Goal: Transaction & Acquisition: Book appointment/travel/reservation

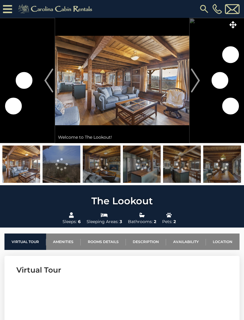
click at [232, 27] on icon at bounding box center [233, 24] width 7 height 7
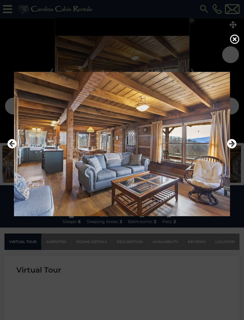
scroll to position [32, 0]
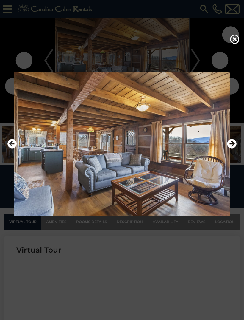
click at [231, 148] on icon "Next" at bounding box center [232, 144] width 10 height 10
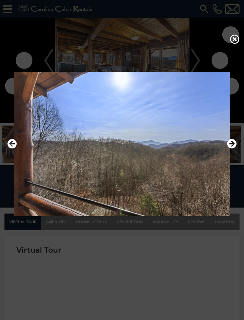
click at [16, 148] on icon "Previous" at bounding box center [12, 144] width 10 height 10
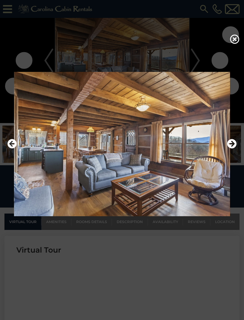
click at [223, 153] on img at bounding box center [122, 144] width 232 height 144
click at [233, 148] on icon "Next" at bounding box center [232, 144] width 10 height 10
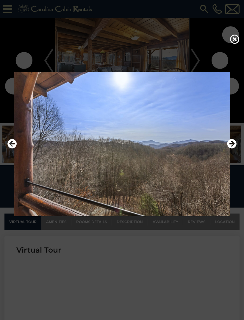
click at [232, 148] on icon "Next" at bounding box center [232, 144] width 10 height 10
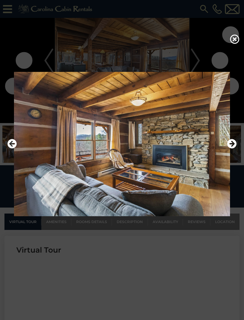
click at [228, 148] on icon "Next" at bounding box center [232, 144] width 10 height 10
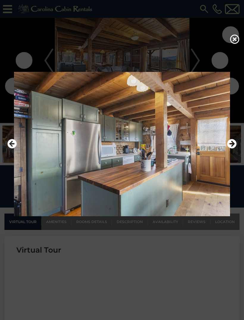
click at [231, 148] on icon "Next" at bounding box center [232, 144] width 10 height 10
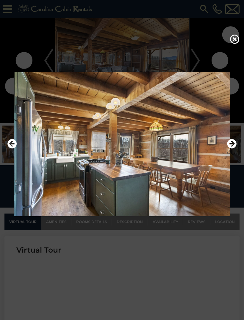
click at [232, 148] on icon "Next" at bounding box center [232, 144] width 10 height 10
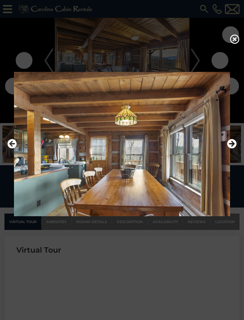
click at [232, 148] on icon "Next" at bounding box center [232, 144] width 10 height 10
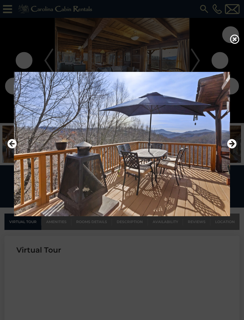
click at [230, 148] on icon "Next" at bounding box center [232, 144] width 10 height 10
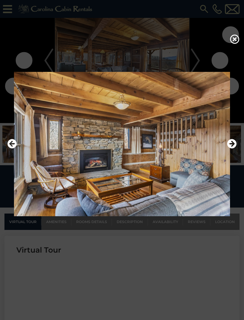
click at [237, 154] on img at bounding box center [122, 144] width 232 height 144
click at [235, 148] on icon "Next" at bounding box center [232, 144] width 10 height 10
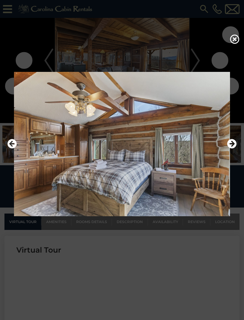
click at [227, 148] on icon "Next" at bounding box center [232, 144] width 10 height 10
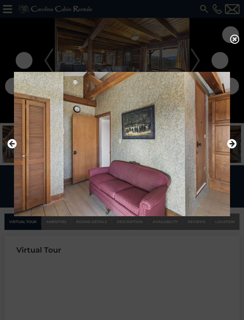
click at [231, 148] on icon "Next" at bounding box center [232, 144] width 10 height 10
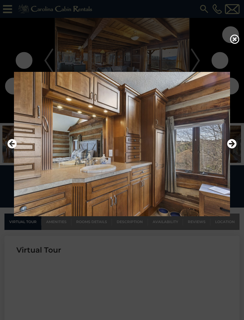
click at [231, 148] on icon "Next" at bounding box center [232, 144] width 10 height 10
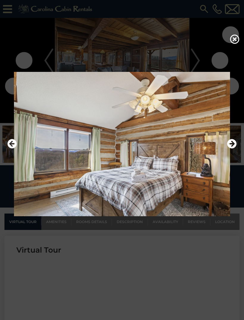
click at [228, 148] on icon "Next" at bounding box center [232, 144] width 10 height 10
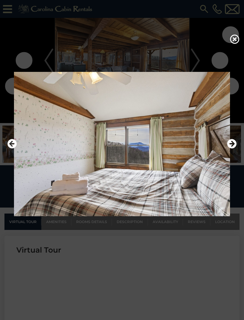
click at [225, 152] on img at bounding box center [122, 144] width 232 height 144
click at [229, 148] on icon "Next" at bounding box center [232, 144] width 10 height 10
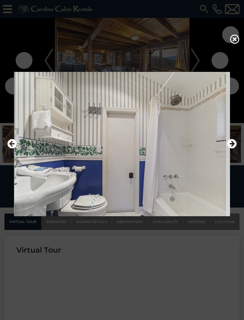
click at [230, 148] on icon "Next" at bounding box center [232, 144] width 10 height 10
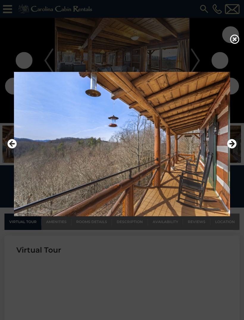
click at [228, 148] on icon "Next" at bounding box center [232, 144] width 10 height 10
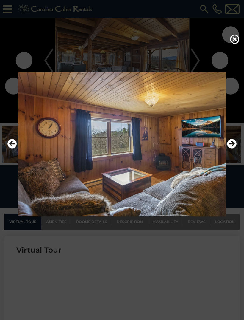
click at [234, 148] on icon "Next" at bounding box center [232, 144] width 10 height 10
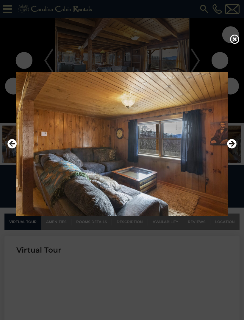
click at [232, 148] on icon "Next" at bounding box center [232, 144] width 10 height 10
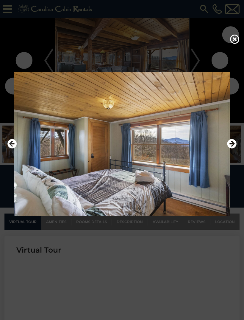
click at [231, 148] on icon "Next" at bounding box center [232, 144] width 10 height 10
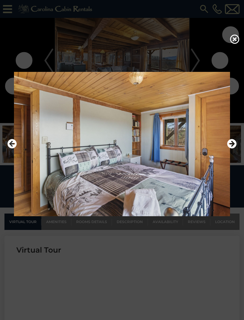
click at [231, 148] on icon "Next" at bounding box center [232, 144] width 10 height 10
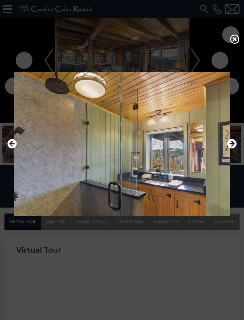
click at [233, 148] on icon "Next" at bounding box center [232, 144] width 10 height 10
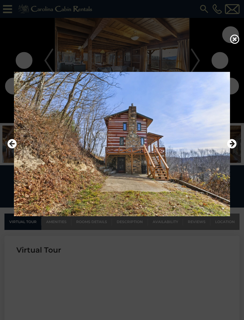
click at [235, 148] on icon "Next" at bounding box center [232, 144] width 10 height 10
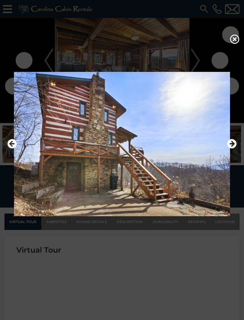
click at [234, 148] on icon "Next" at bounding box center [232, 144] width 10 height 10
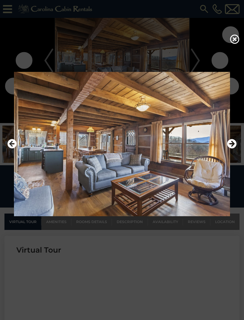
click at [231, 44] on icon at bounding box center [235, 39] width 10 height 10
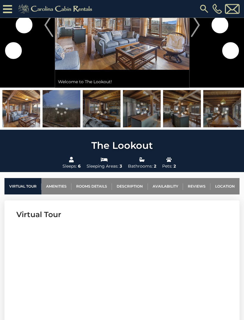
scroll to position [0, 0]
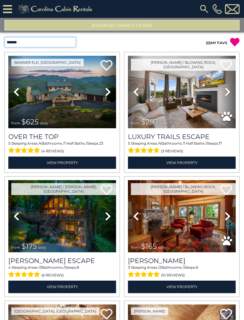
click at [67, 45] on select "**********" at bounding box center [40, 42] width 72 height 10
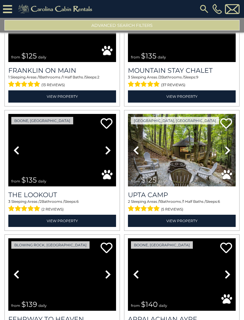
scroll to position [1055, 0]
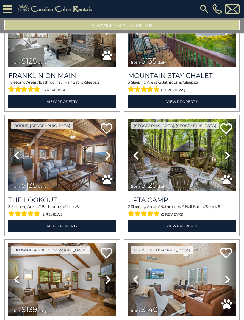
click at [80, 131] on img at bounding box center [62, 155] width 108 height 72
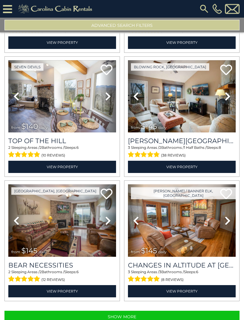
scroll to position [13, 0]
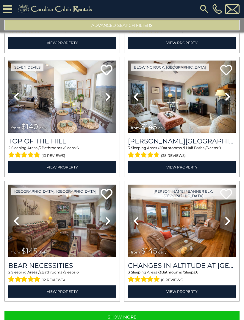
click at [108, 216] on icon at bounding box center [108, 221] width 6 height 10
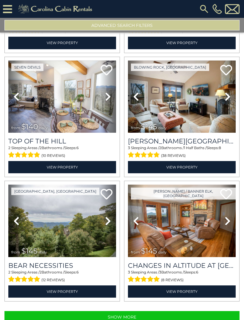
click at [110, 216] on icon at bounding box center [108, 221] width 6 height 10
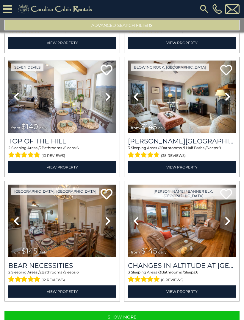
click at [74, 203] on img at bounding box center [62, 220] width 108 height 72
click at [60, 311] on button "Show More" at bounding box center [121, 317] width 235 height 12
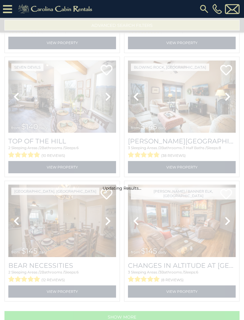
scroll to position [1601, 0]
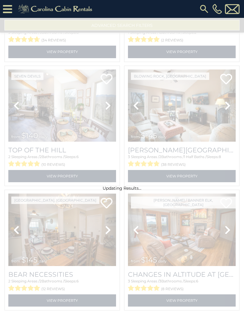
select select "**********"
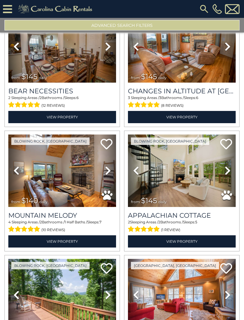
scroll to position [1794, 0]
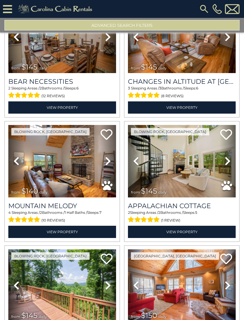
click at [181, 140] on img at bounding box center [182, 161] width 108 height 72
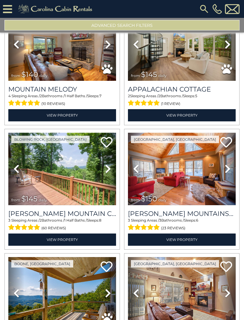
scroll to position [1918, 0]
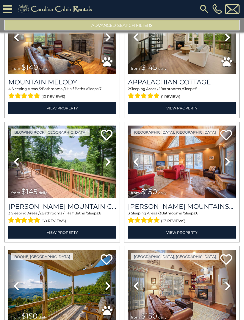
click at [183, 142] on img at bounding box center [182, 161] width 108 height 72
click at [228, 129] on icon at bounding box center [227, 135] width 12 height 12
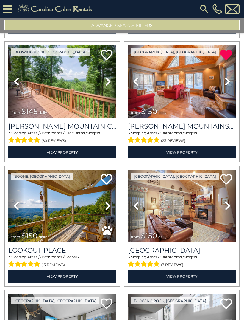
scroll to position [2011, 0]
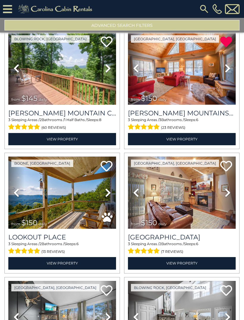
click at [224, 176] on link "Next" at bounding box center [228, 192] width 16 height 72
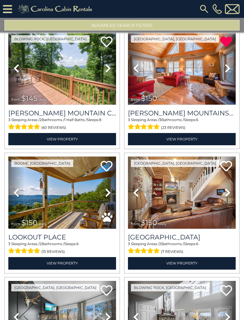
click at [228, 188] on icon at bounding box center [228, 193] width 6 height 10
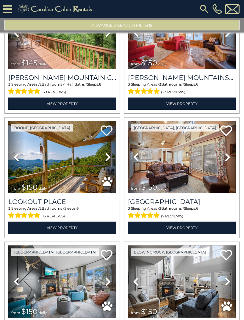
scroll to position [2047, 0]
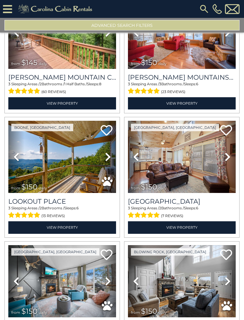
click at [108, 152] on icon at bounding box center [108, 157] width 6 height 10
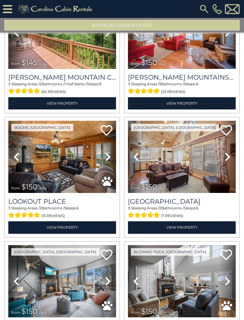
click at [108, 152] on icon at bounding box center [108, 157] width 6 height 10
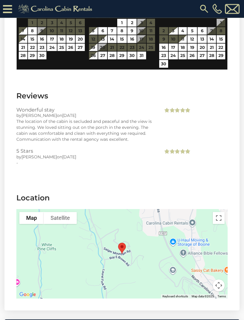
scroll to position [1394, 0]
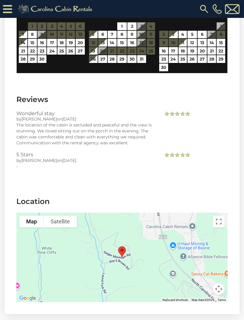
click at [172, 249] on div at bounding box center [122, 256] width 212 height 89
click at [195, 239] on div at bounding box center [122, 256] width 212 height 89
click at [217, 215] on button "Toggle fullscreen view" at bounding box center [219, 221] width 12 height 12
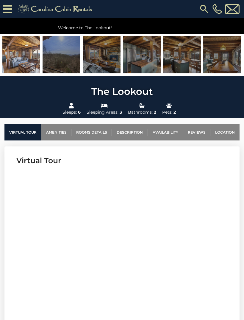
scroll to position [0, 0]
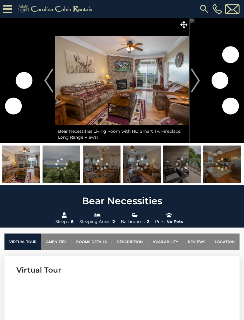
click at [184, 26] on icon at bounding box center [184, 24] width 7 height 7
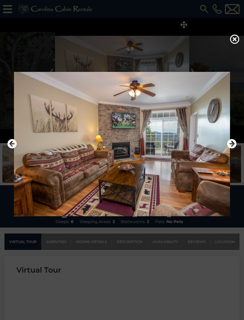
click at [233, 148] on icon "Next" at bounding box center [232, 144] width 10 height 10
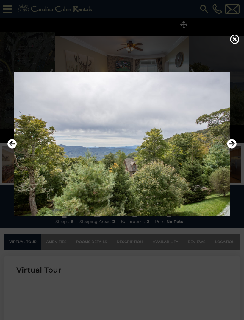
click at [229, 148] on icon "Next" at bounding box center [232, 144] width 10 height 10
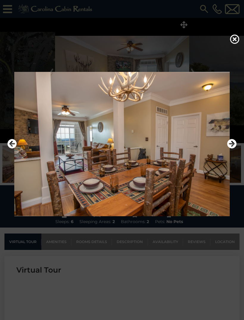
click at [229, 148] on icon "Next" at bounding box center [232, 144] width 10 height 10
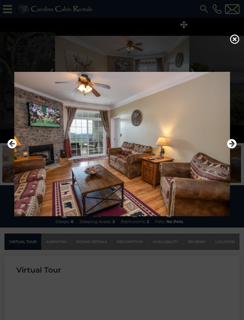
click at [232, 148] on icon "Next" at bounding box center [232, 144] width 10 height 10
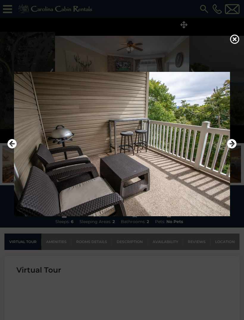
click at [232, 148] on icon "Next" at bounding box center [232, 144] width 10 height 10
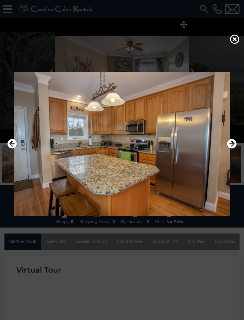
click at [230, 148] on icon "Next" at bounding box center [232, 144] width 10 height 10
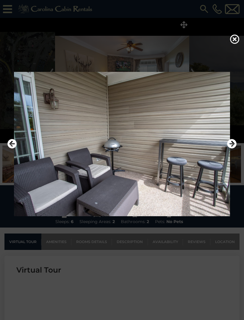
click at [232, 148] on icon "Next" at bounding box center [232, 144] width 10 height 10
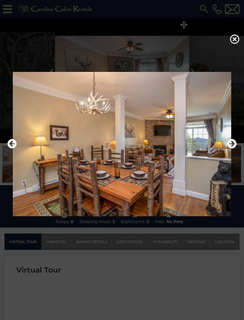
click at [232, 148] on icon "Next" at bounding box center [232, 144] width 10 height 10
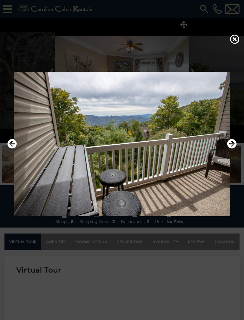
click at [236, 43] on icon at bounding box center [235, 39] width 10 height 10
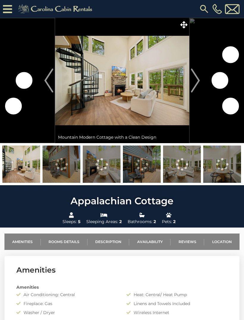
click at [182, 25] on icon at bounding box center [184, 24] width 7 height 7
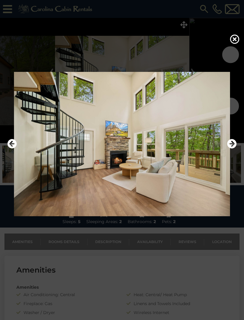
click at [231, 148] on icon "Next" at bounding box center [232, 144] width 10 height 10
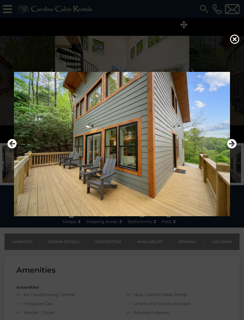
click at [235, 148] on icon "Next" at bounding box center [232, 144] width 10 height 10
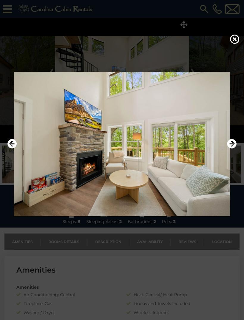
click at [231, 148] on icon "Next" at bounding box center [232, 144] width 10 height 10
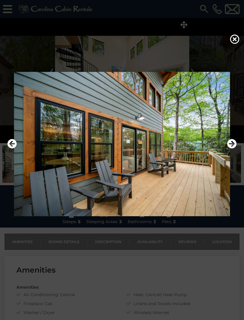
click at [232, 148] on icon "Next" at bounding box center [232, 144] width 10 height 10
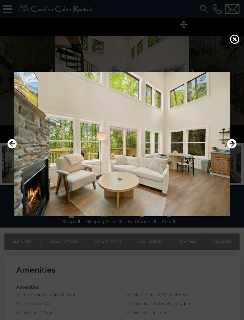
click at [231, 148] on icon "Next" at bounding box center [232, 144] width 10 height 10
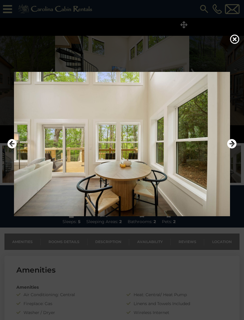
click at [234, 148] on icon "Next" at bounding box center [232, 144] width 10 height 10
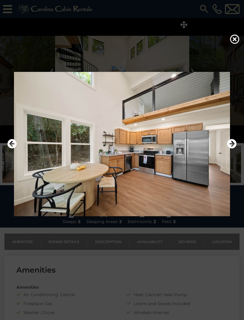
click at [231, 148] on icon "Next" at bounding box center [232, 144] width 10 height 10
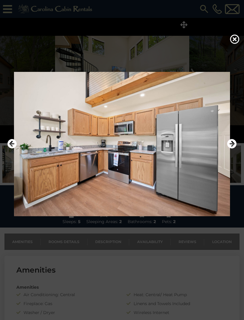
click at [233, 148] on icon "Next" at bounding box center [232, 144] width 10 height 10
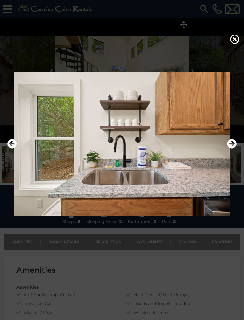
click at [231, 148] on icon "Next" at bounding box center [232, 144] width 10 height 10
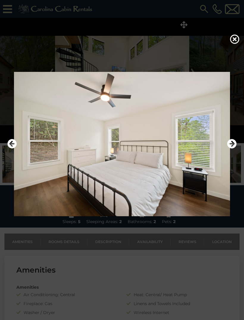
click at [229, 148] on icon "Next" at bounding box center [232, 144] width 10 height 10
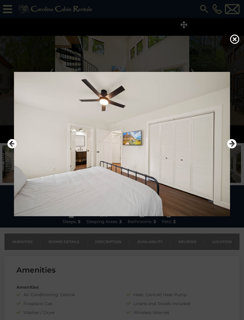
click at [233, 41] on icon at bounding box center [235, 39] width 10 height 10
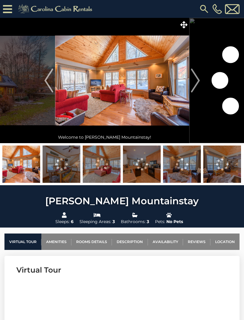
click at [182, 24] on icon at bounding box center [184, 24] width 7 height 7
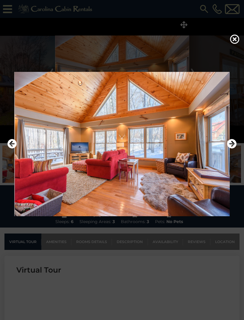
click at [233, 148] on icon "Next" at bounding box center [232, 144] width 10 height 10
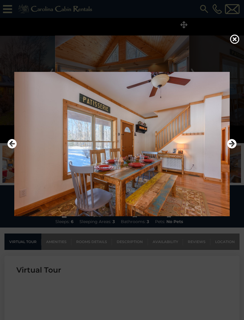
click at [232, 148] on icon "Next" at bounding box center [232, 144] width 10 height 10
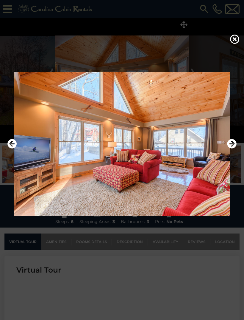
click at [236, 148] on icon "Next" at bounding box center [232, 144] width 10 height 10
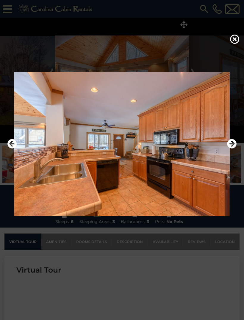
click at [233, 148] on icon "Next" at bounding box center [232, 144] width 10 height 10
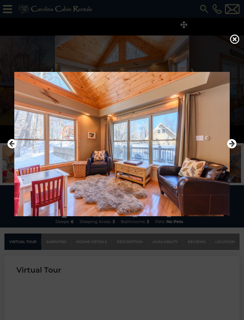
click at [231, 148] on icon "Next" at bounding box center [232, 144] width 10 height 10
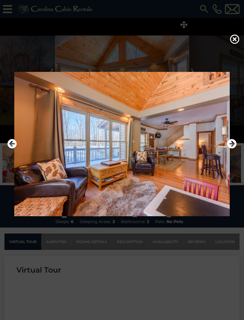
click at [230, 148] on icon "Next" at bounding box center [232, 144] width 10 height 10
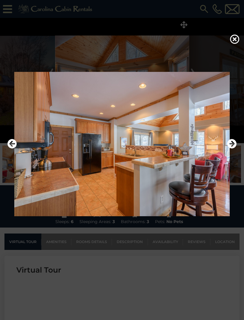
click at [231, 148] on icon "Next" at bounding box center [232, 144] width 10 height 10
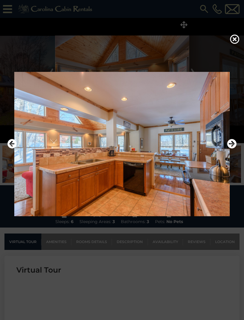
click at [232, 148] on icon "Next" at bounding box center [232, 144] width 10 height 10
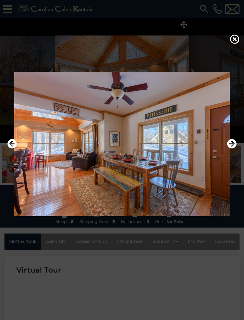
click at [231, 148] on icon "Next" at bounding box center [232, 144] width 10 height 10
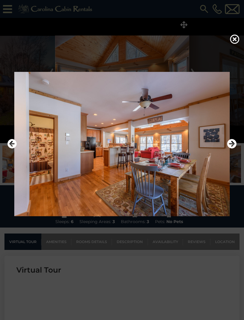
click at [229, 148] on icon "Next" at bounding box center [232, 144] width 10 height 10
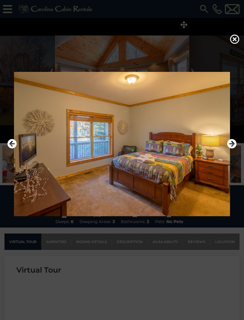
click at [230, 148] on icon "Next" at bounding box center [232, 144] width 10 height 10
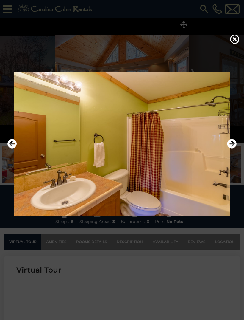
click at [234, 148] on icon "Next" at bounding box center [232, 144] width 10 height 10
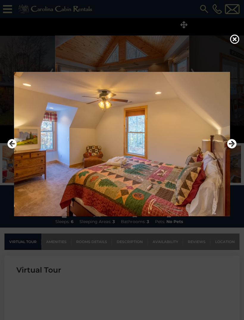
click at [234, 148] on icon "Next" at bounding box center [232, 144] width 10 height 10
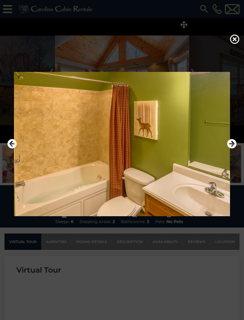
click at [234, 148] on icon "Next" at bounding box center [232, 144] width 10 height 10
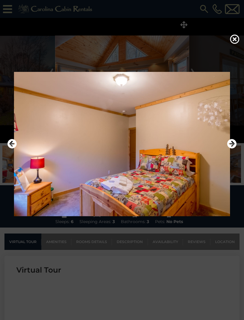
click at [234, 148] on icon "Next" at bounding box center [232, 144] width 10 height 10
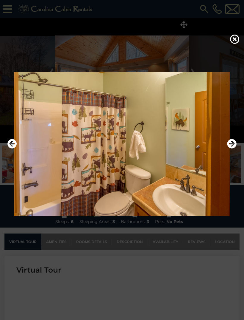
click at [229, 148] on icon "Next" at bounding box center [232, 144] width 10 height 10
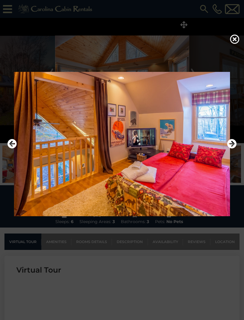
click at [235, 148] on icon "Next" at bounding box center [232, 144] width 10 height 10
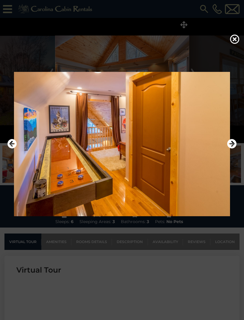
click at [232, 148] on icon "Next" at bounding box center [232, 144] width 10 height 10
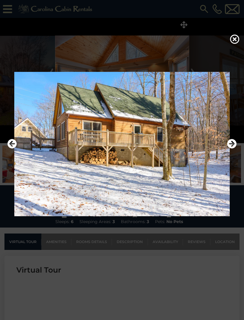
click at [225, 154] on img at bounding box center [122, 144] width 232 height 144
click at [230, 148] on icon "Next" at bounding box center [232, 144] width 10 height 10
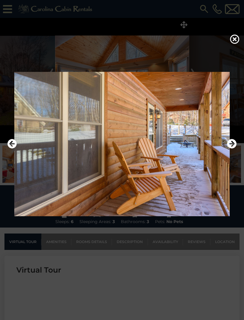
click at [231, 148] on icon "Next" at bounding box center [232, 144] width 10 height 10
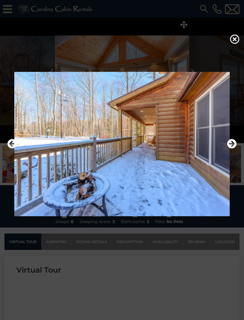
click at [229, 148] on icon "Next" at bounding box center [232, 144] width 10 height 10
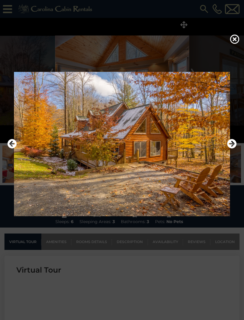
click at [230, 148] on icon "Next" at bounding box center [232, 144] width 10 height 10
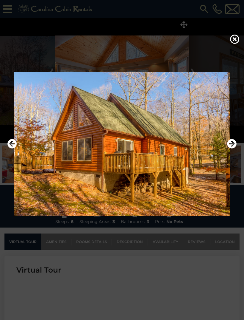
click at [229, 148] on icon "Next" at bounding box center [232, 144] width 10 height 10
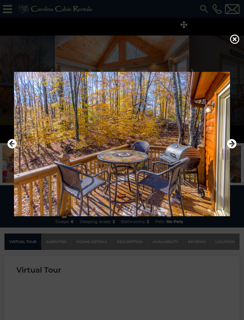
click at [233, 148] on icon "Next" at bounding box center [232, 144] width 10 height 10
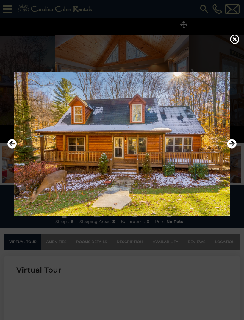
click at [229, 148] on icon "Next" at bounding box center [232, 144] width 10 height 10
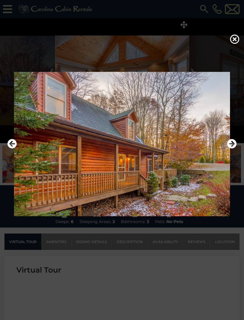
click at [231, 148] on icon "Next" at bounding box center [232, 144] width 10 height 10
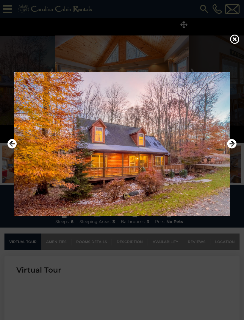
click at [232, 148] on icon "Next" at bounding box center [232, 144] width 10 height 10
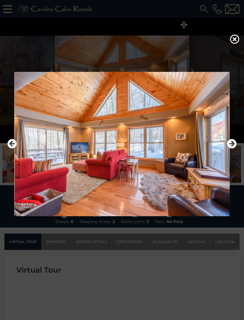
click at [19, 150] on img at bounding box center [122, 144] width 232 height 144
click at [10, 148] on icon "Previous" at bounding box center [12, 144] width 10 height 10
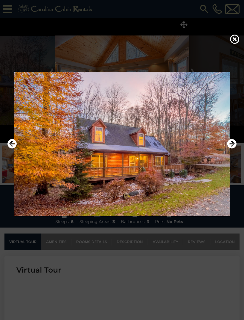
click at [14, 148] on icon "Previous" at bounding box center [12, 144] width 10 height 10
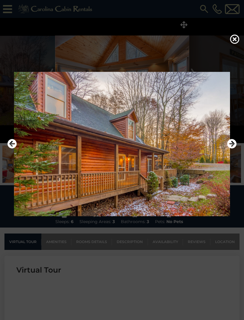
click at [13, 148] on icon "Previous" at bounding box center [12, 144] width 10 height 10
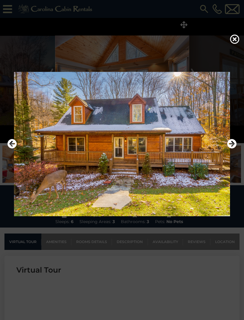
click at [232, 41] on icon at bounding box center [235, 39] width 10 height 10
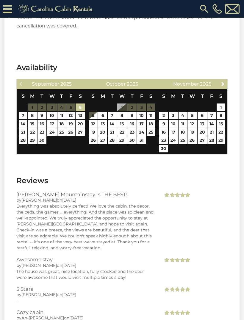
scroll to position [1109, 0]
click at [225, 81] on span "Next" at bounding box center [223, 83] width 5 height 5
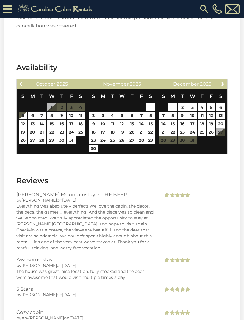
click at [225, 81] on span "Next" at bounding box center [223, 83] width 5 height 5
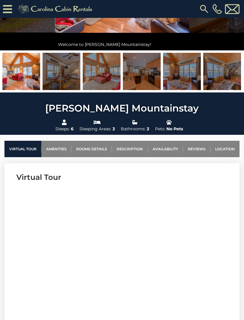
scroll to position [82, 0]
